Goal: Task Accomplishment & Management: Manage account settings

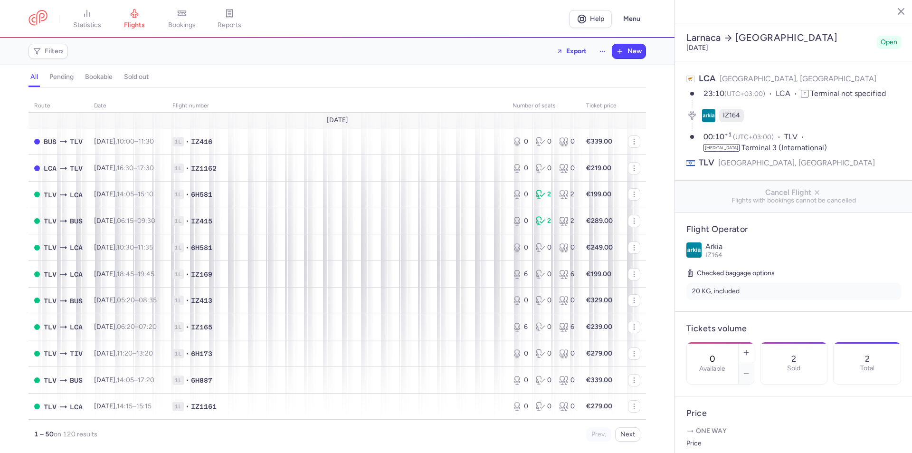
select select "hours"
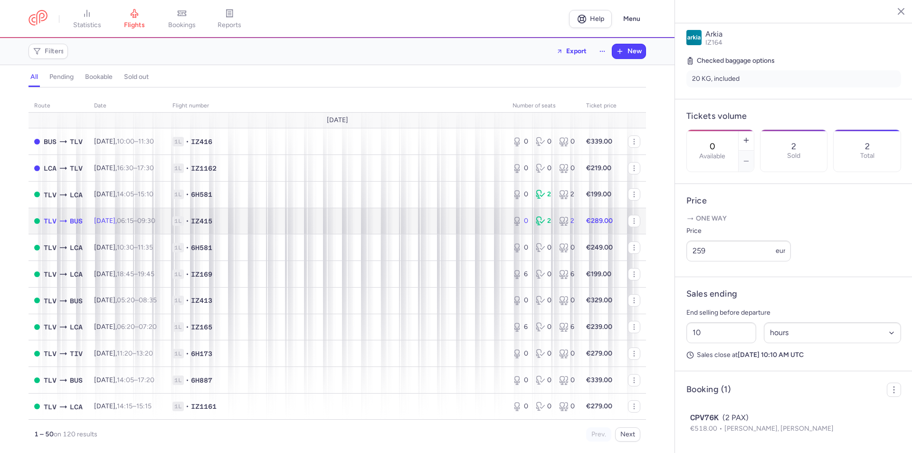
click at [394, 208] on td "1L • IZ415" at bounding box center [337, 221] width 340 height 27
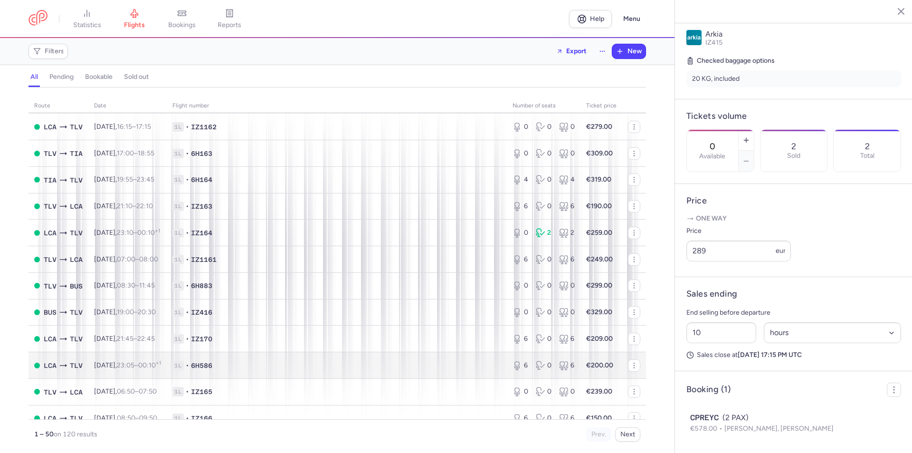
scroll to position [475, 0]
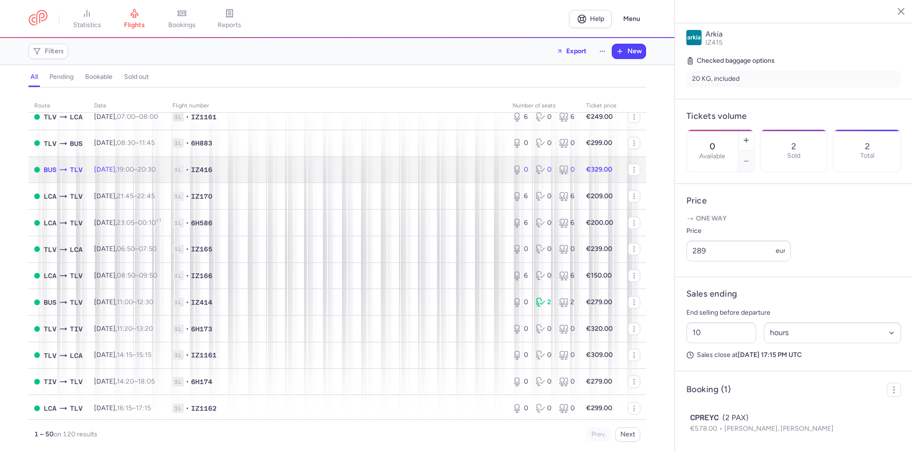
click at [355, 173] on span "1L • IZ416" at bounding box center [336, 169] width 329 height 9
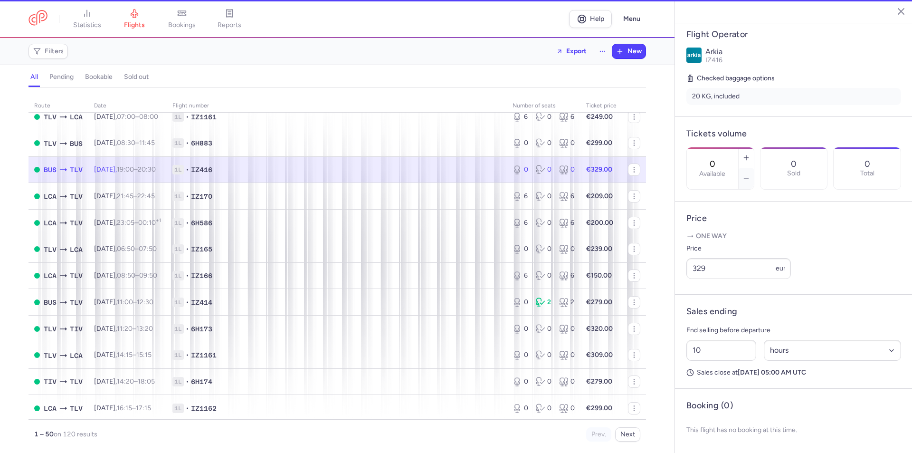
scroll to position [212, 0]
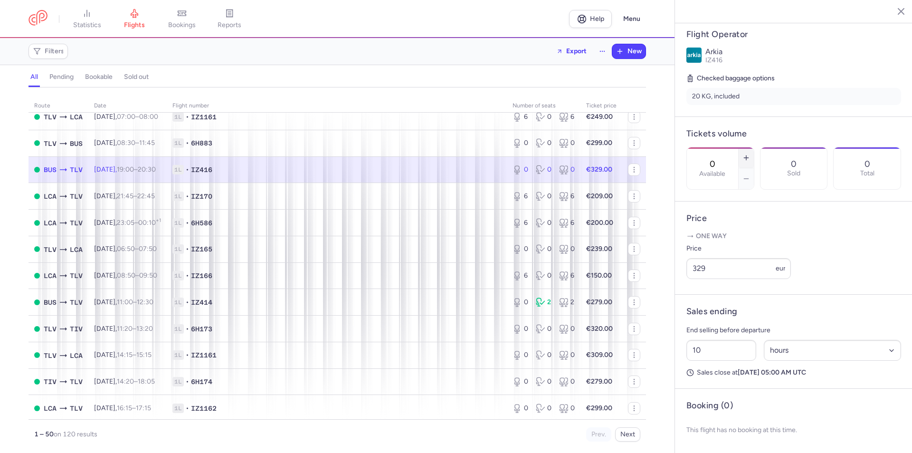
click at [750, 154] on icon "button" at bounding box center [746, 158] width 8 height 8
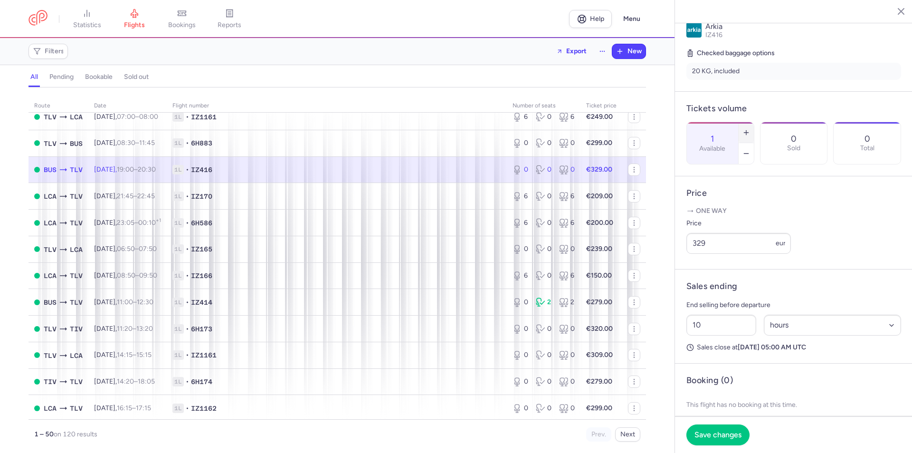
click at [750, 129] on icon "button" at bounding box center [746, 133] width 8 height 8
type input "2"
click at [726, 434] on span "Save changes" at bounding box center [717, 434] width 47 height 9
